Goal: Transaction & Acquisition: Download file/media

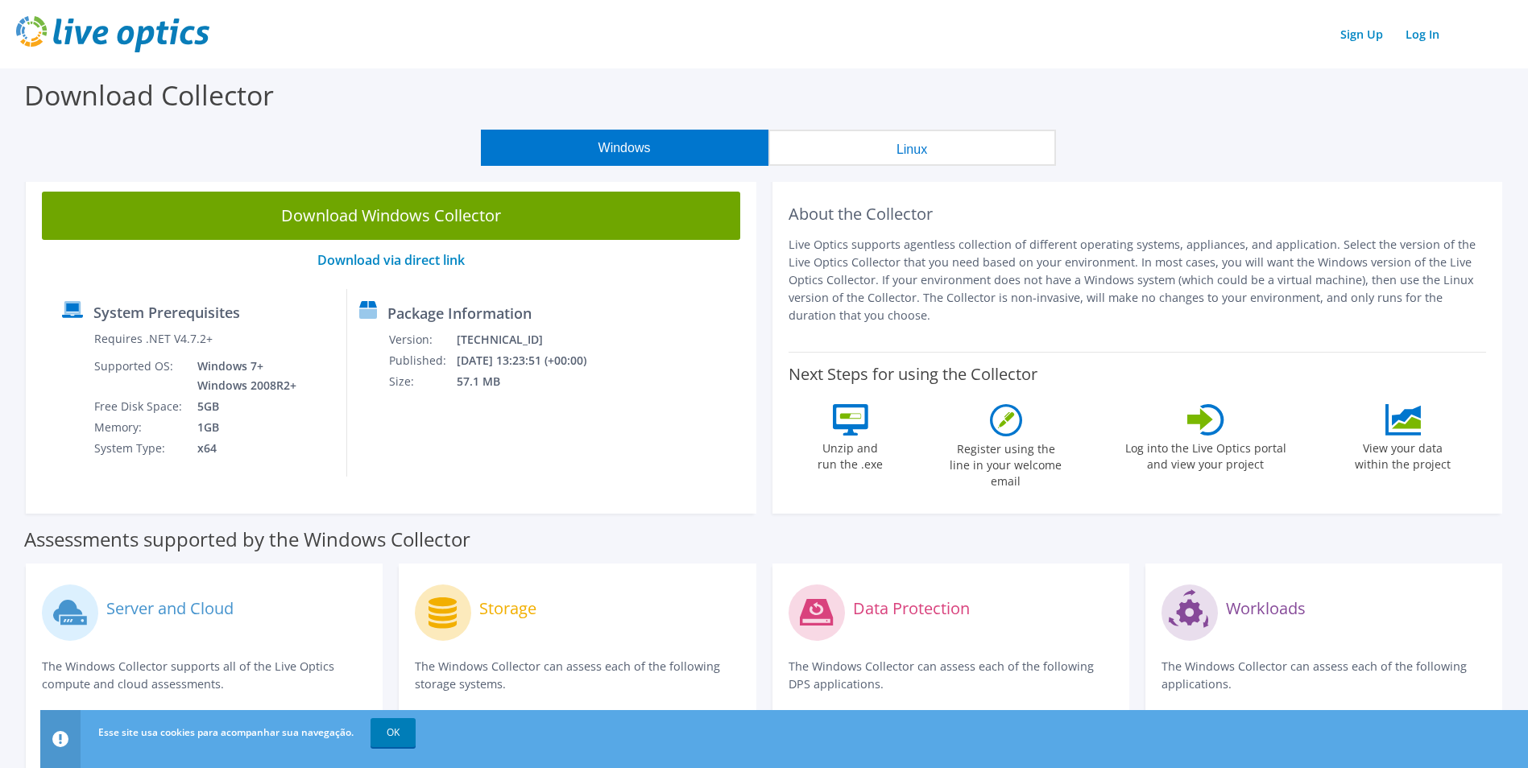
click at [159, 316] on label "System Prerequisites" at bounding box center [166, 312] width 147 height 16
click at [411, 258] on link "Download via direct link" at bounding box center [390, 260] width 147 height 18
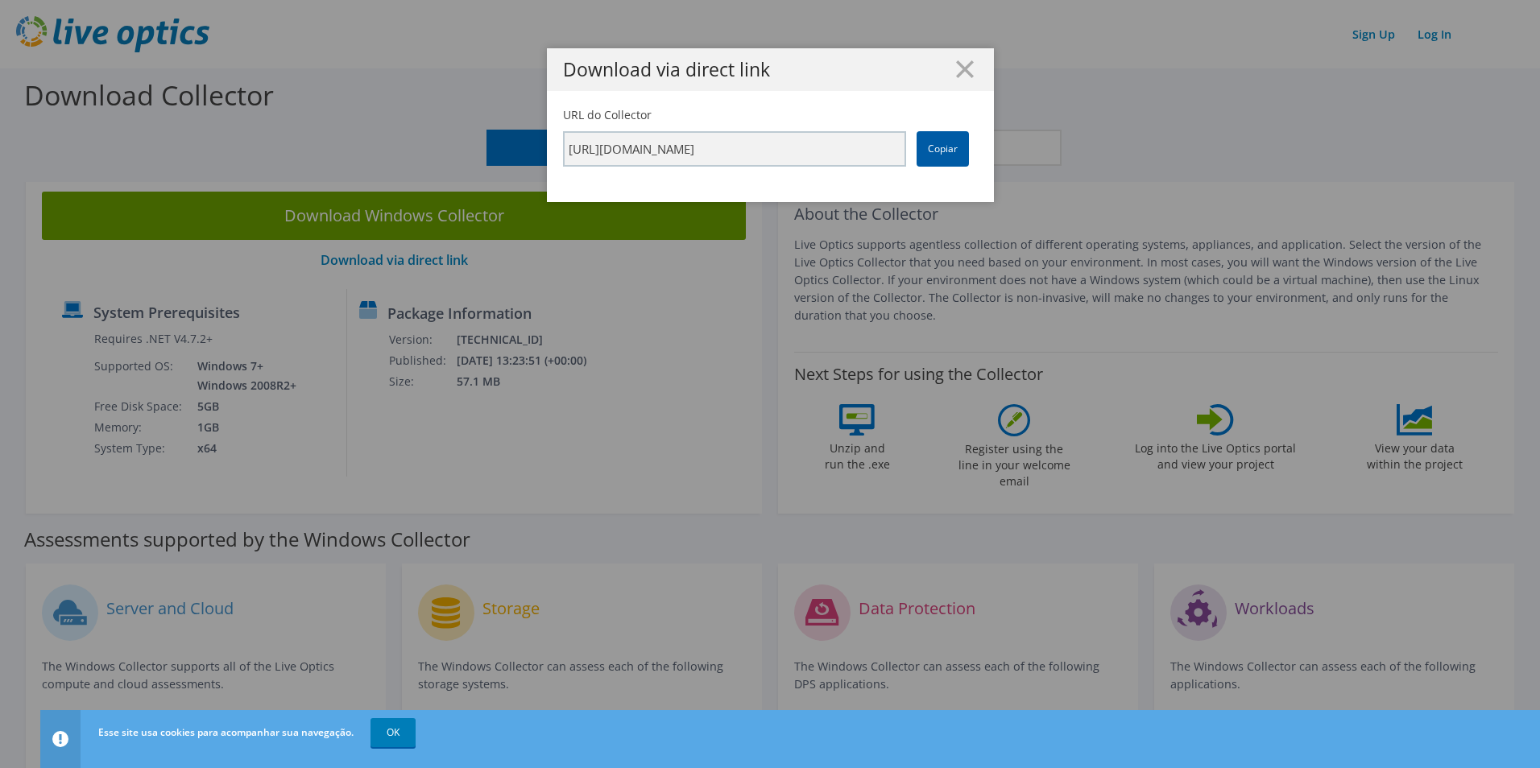
click at [924, 150] on link "Copiar" at bounding box center [942, 148] width 52 height 35
drag, startPoint x: 924, startPoint y: 150, endPoint x: 812, endPoint y: 61, distance: 142.7
click at [812, 61] on h1 "Download via direct link" at bounding box center [770, 69] width 415 height 19
click at [956, 68] on icon at bounding box center [965, 69] width 18 height 18
